Goal: Navigation & Orientation: Find specific page/section

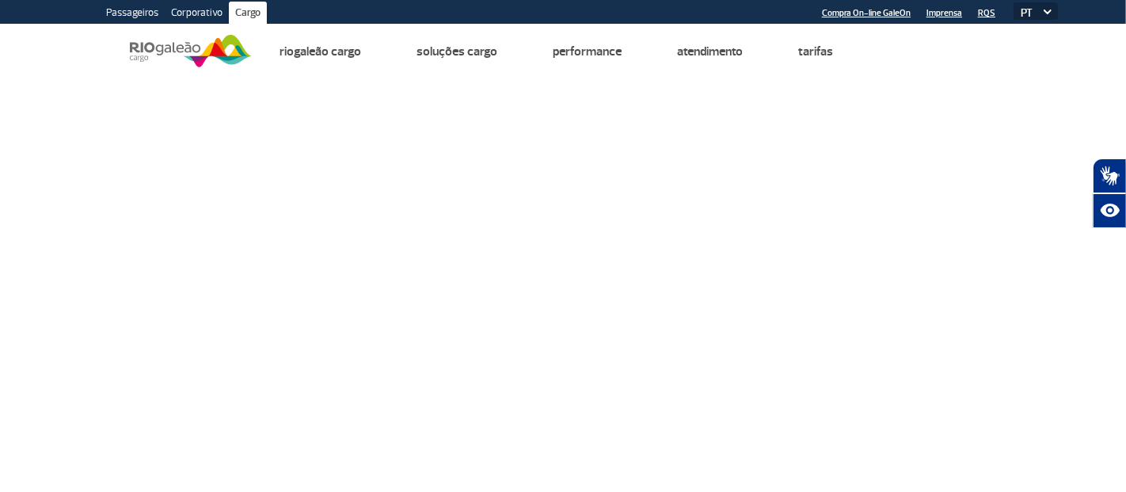
click at [168, 51] on img at bounding box center [191, 51] width 122 height 39
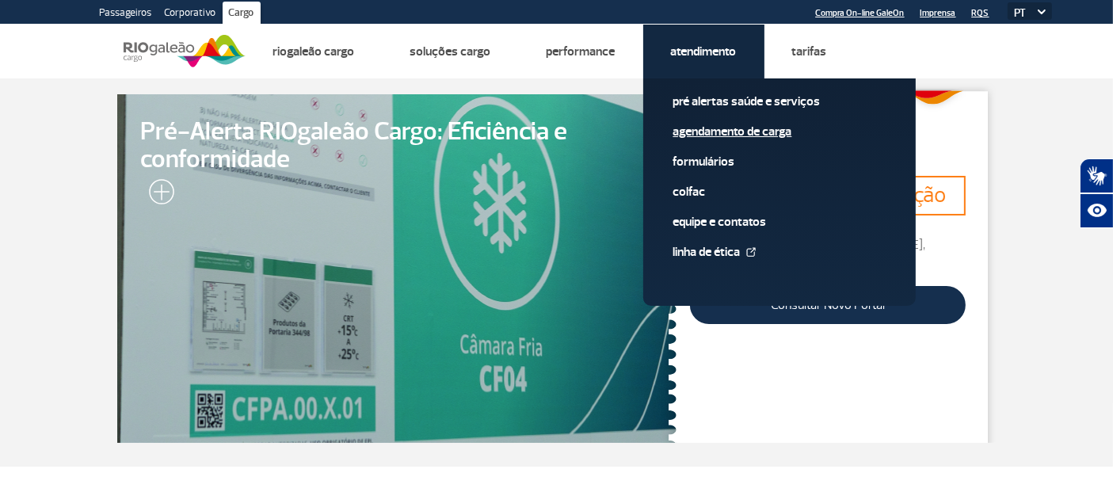
click at [726, 130] on link "Agendamento de Carga" at bounding box center [779, 131] width 212 height 17
